Goal: Task Accomplishment & Management: Manage account settings

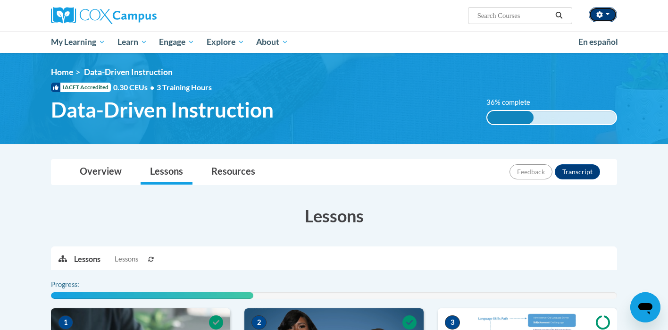
click at [601, 12] on icon "button" at bounding box center [599, 14] width 7 height 7
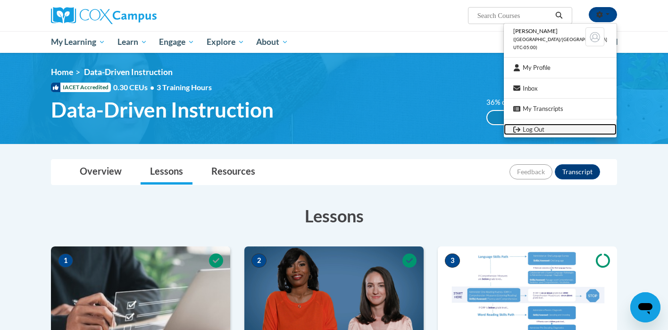
click at [558, 129] on link "Log Out" at bounding box center [560, 130] width 113 height 12
